Goal: Transaction & Acquisition: Purchase product/service

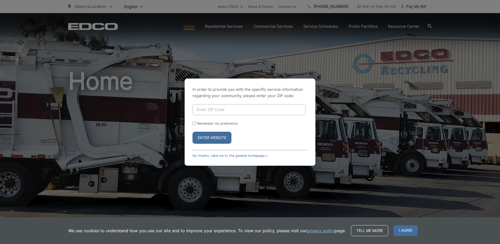
click at [226, 110] on input "Enter ZIP Code" at bounding box center [248, 109] width 113 height 11
type input "92020"
click at [192, 131] on button "Enter Website" at bounding box center [211, 137] width 39 height 12
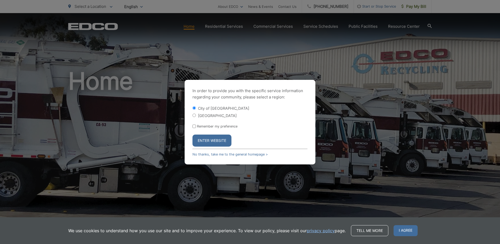
drag, startPoint x: 216, startPoint y: 139, endPoint x: 174, endPoint y: 110, distance: 52.0
click at [216, 139] on button "Enter Website" at bounding box center [211, 140] width 39 height 12
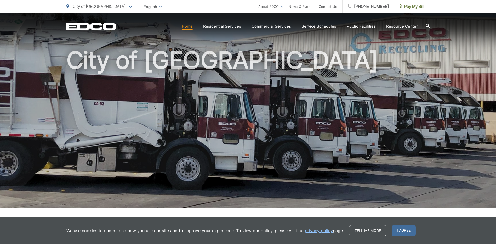
scroll to position [52, 0]
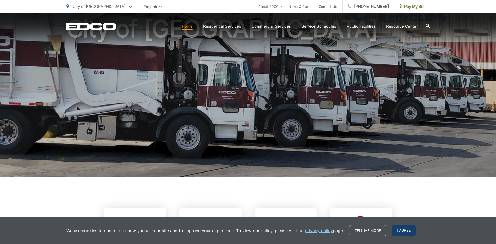
click at [405, 227] on span "I agree" at bounding box center [404, 230] width 24 height 11
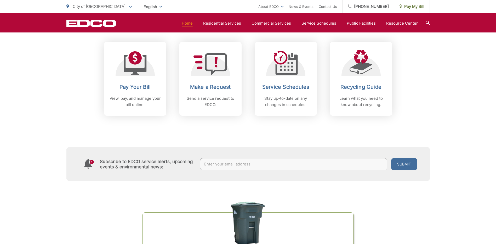
scroll to position [209, 0]
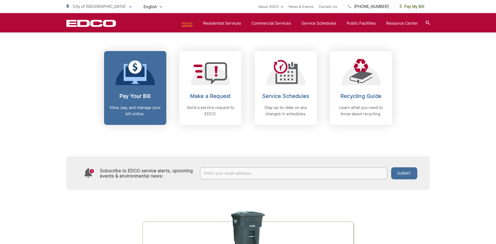
click at [161, 104] on link "Pay Your Bill View, pay, and manage your bill online." at bounding box center [135, 88] width 62 height 74
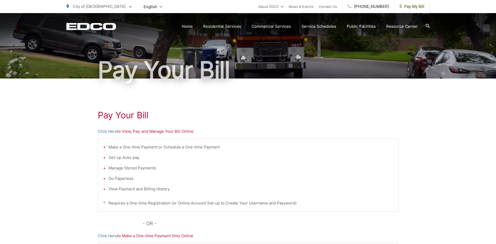
scroll to position [78, 0]
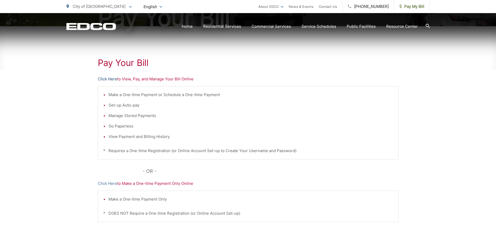
click at [110, 79] on link "Click Here" at bounding box center [107, 79] width 19 height 6
